Goal: Navigation & Orientation: Find specific page/section

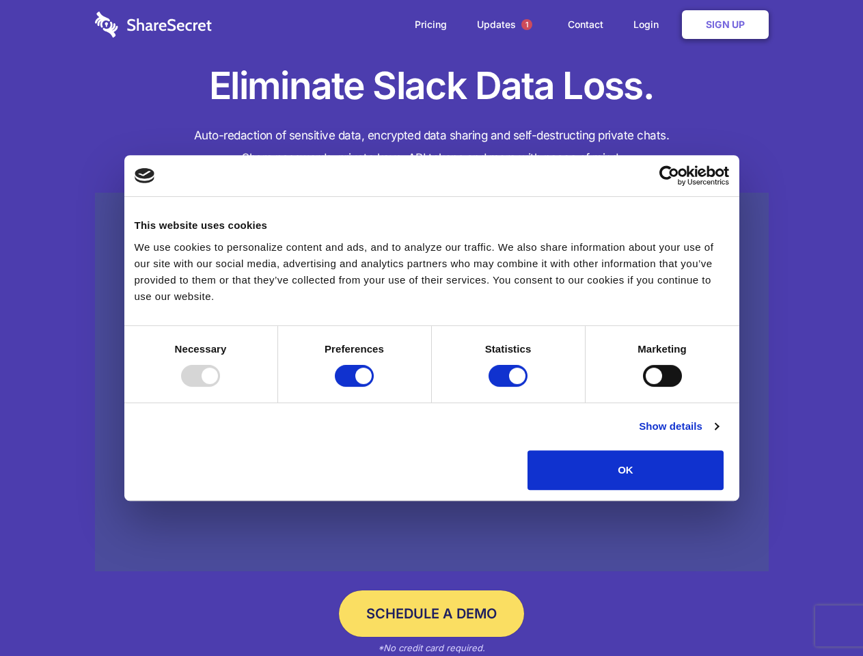
click at [220, 387] on div at bounding box center [200, 376] width 39 height 22
click at [374, 387] on input "Preferences" at bounding box center [354, 376] width 39 height 22
checkbox input "false"
click at [509, 387] on input "Statistics" at bounding box center [507, 376] width 39 height 22
checkbox input "false"
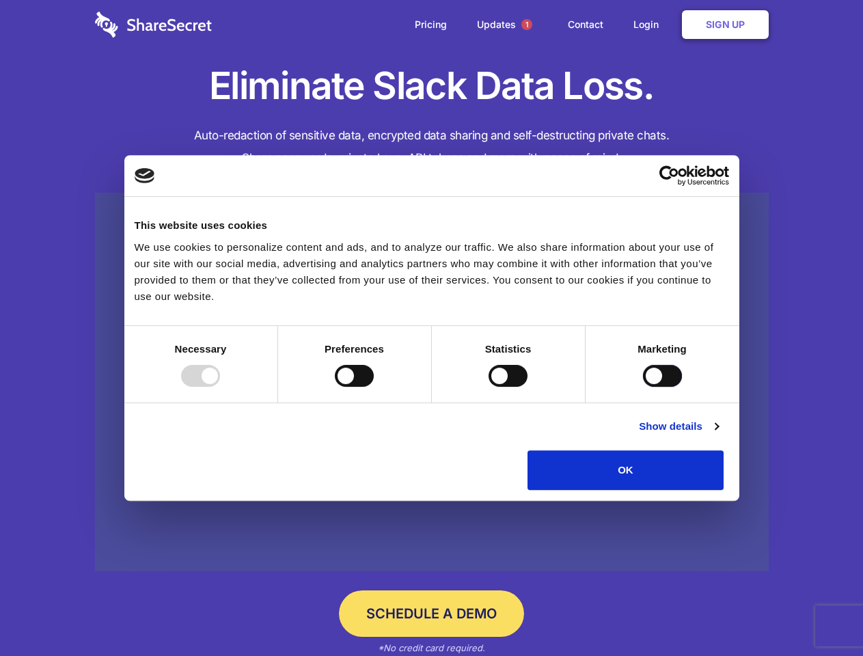
click at [643, 387] on input "Marketing" at bounding box center [662, 376] width 39 height 22
checkbox input "true"
click at [718, 434] on link "Show details" at bounding box center [678, 426] width 79 height 16
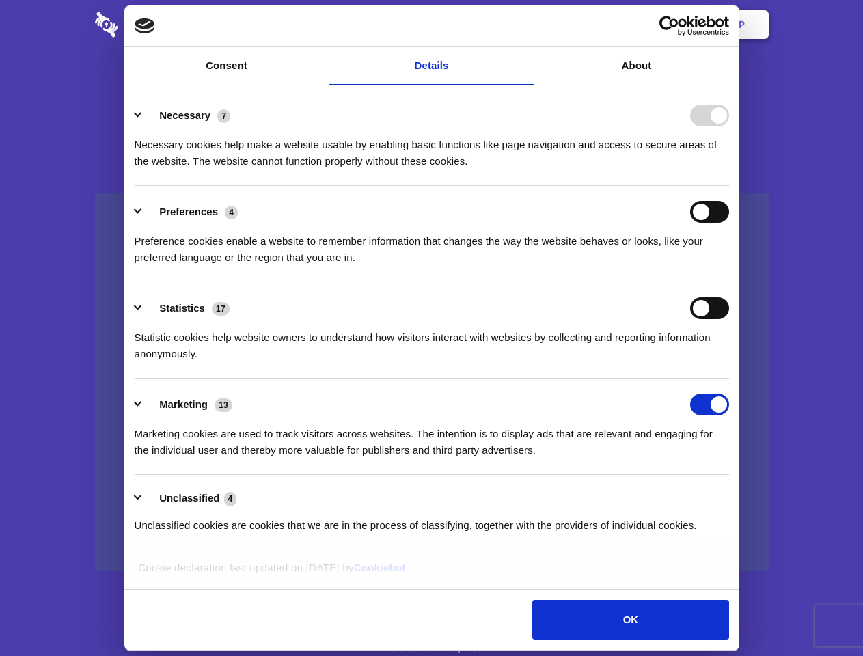
click at [729, 186] on li "Necessary 7 Necessary cookies help make a website usable by enabling basic func…" at bounding box center [432, 137] width 594 height 96
click at [526, 25] on span "1" at bounding box center [526, 24] width 11 height 11
